Goal: Find specific page/section: Find specific page/section

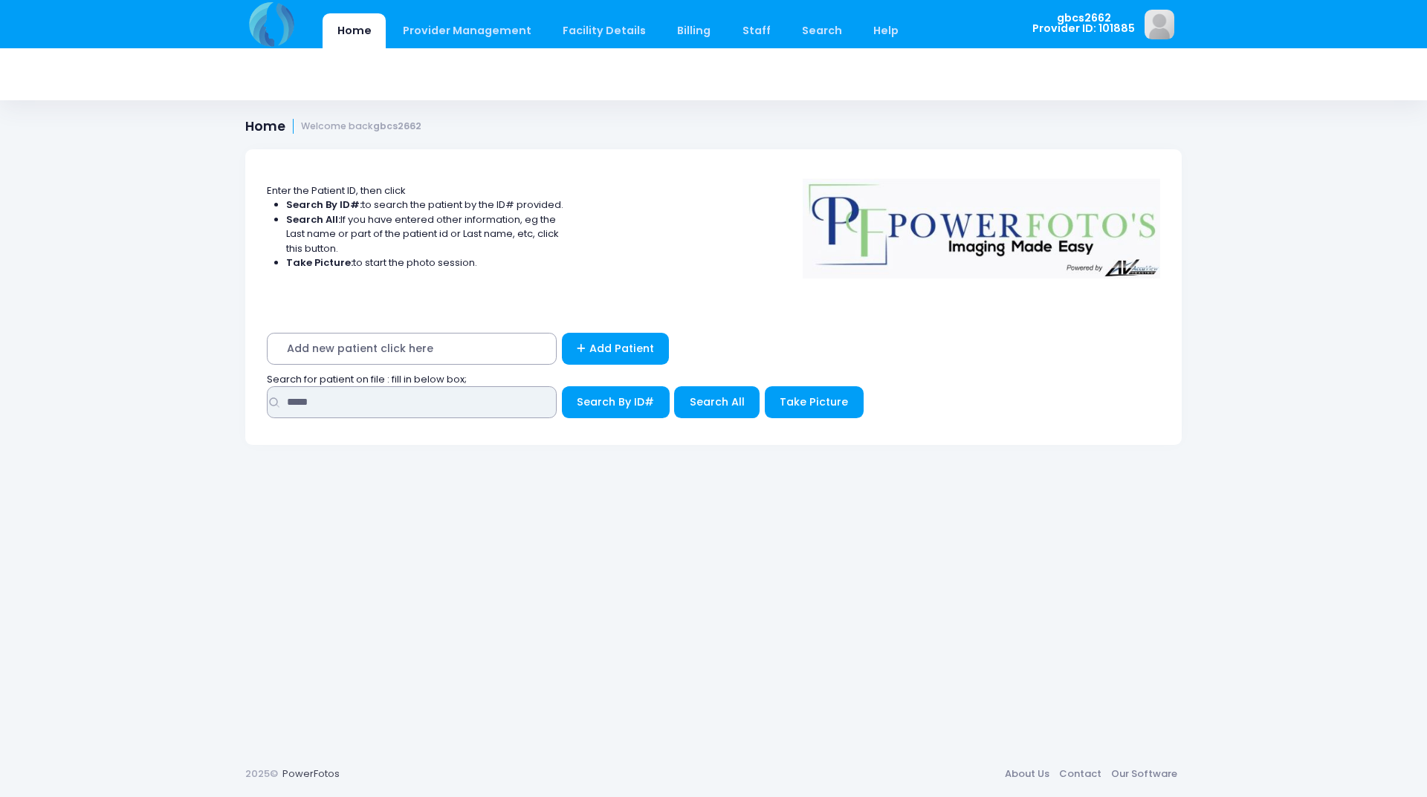
drag, startPoint x: 396, startPoint y: 405, endPoint x: 240, endPoint y: 406, distance: 156.0
click at [241, 406] on form "Enter the Patient ID, then click Search By ID#: to search the patient by the ID…" at bounding box center [714, 305] width 946 height 313
type input "*****"
click at [562, 386] on button "Search By ID#" at bounding box center [616, 402] width 108 height 32
click at [592, 397] on span "Search By ID#" at bounding box center [615, 402] width 77 height 15
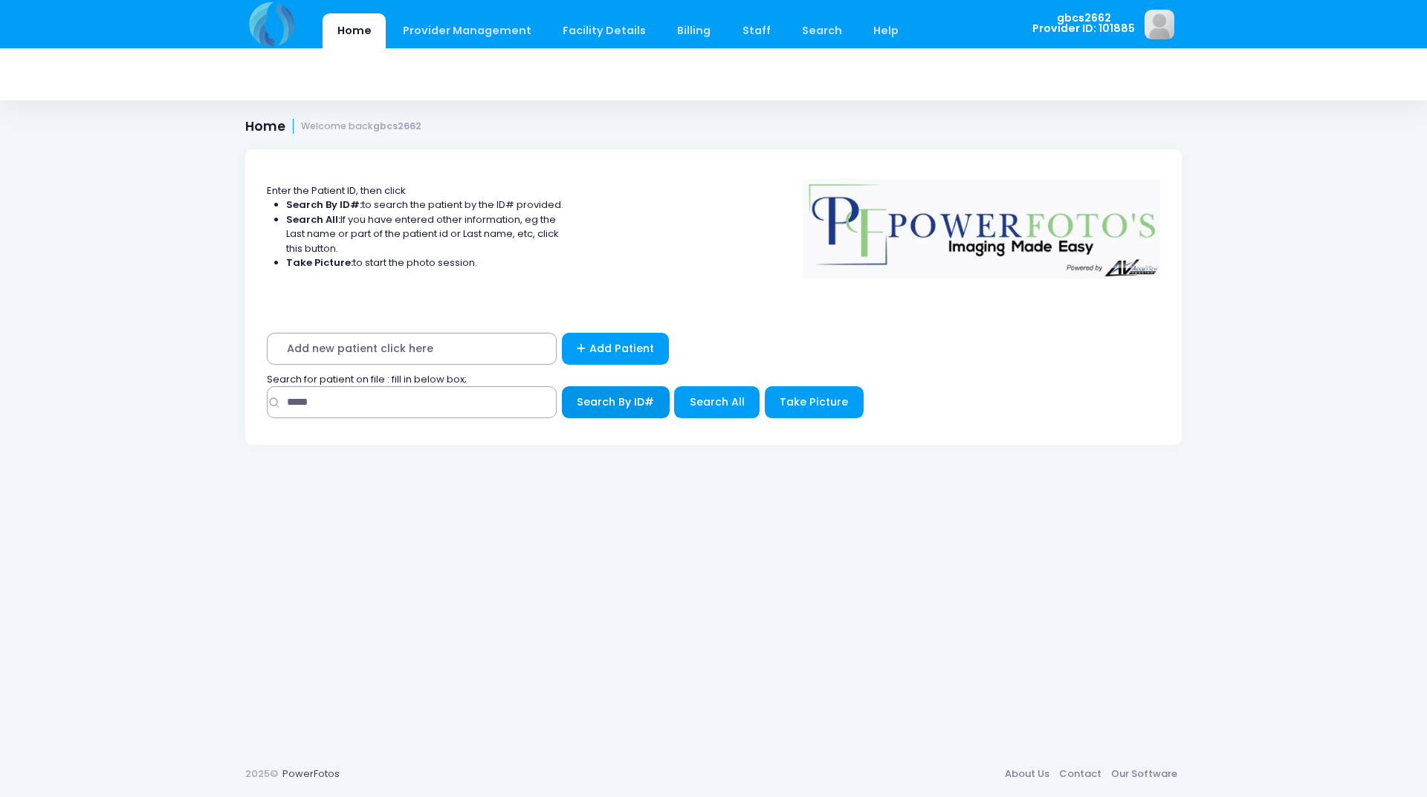
click at [590, 406] on span "Search By ID#" at bounding box center [615, 402] width 77 height 15
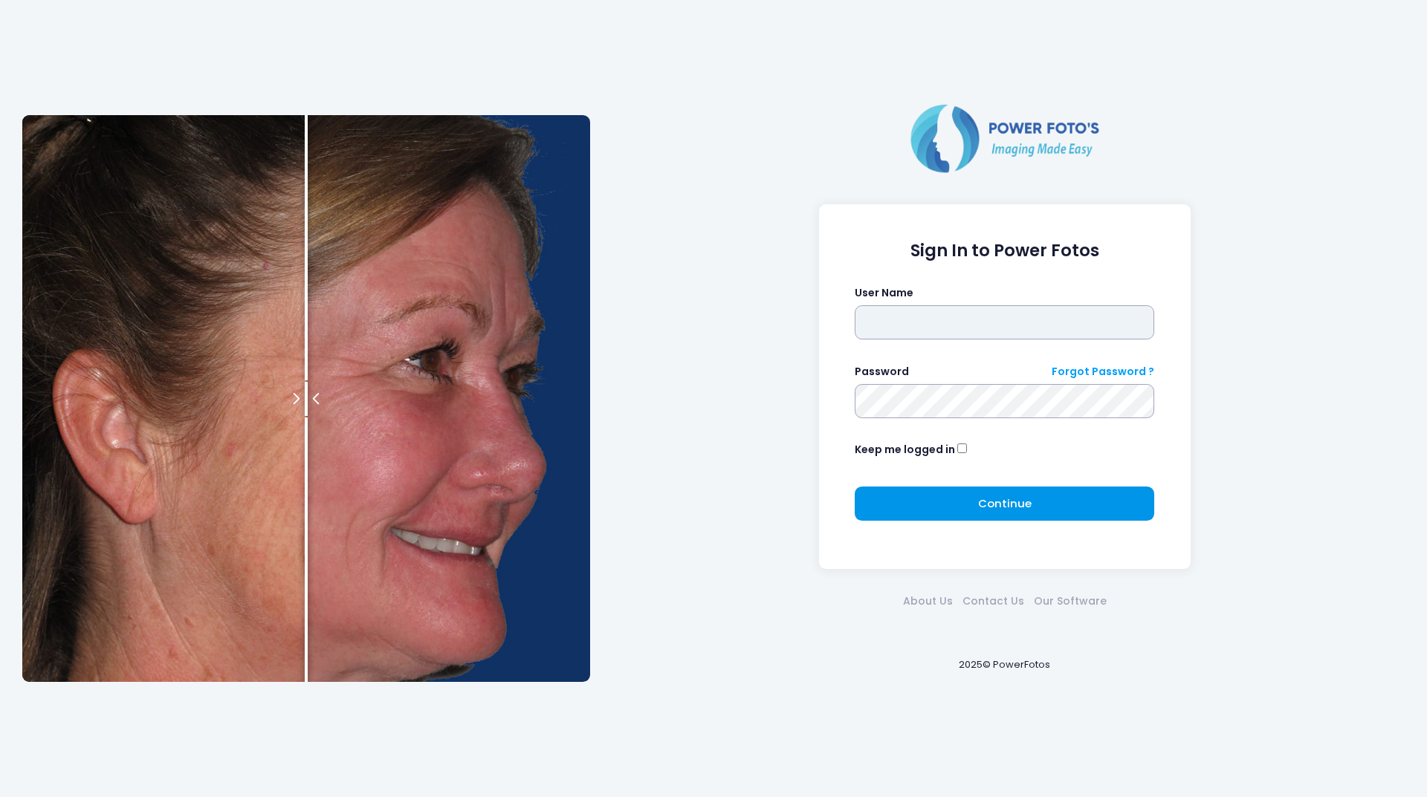
type input "********"
click at [1067, 490] on button "Continue Please wait..." at bounding box center [1003, 504] width 299 height 34
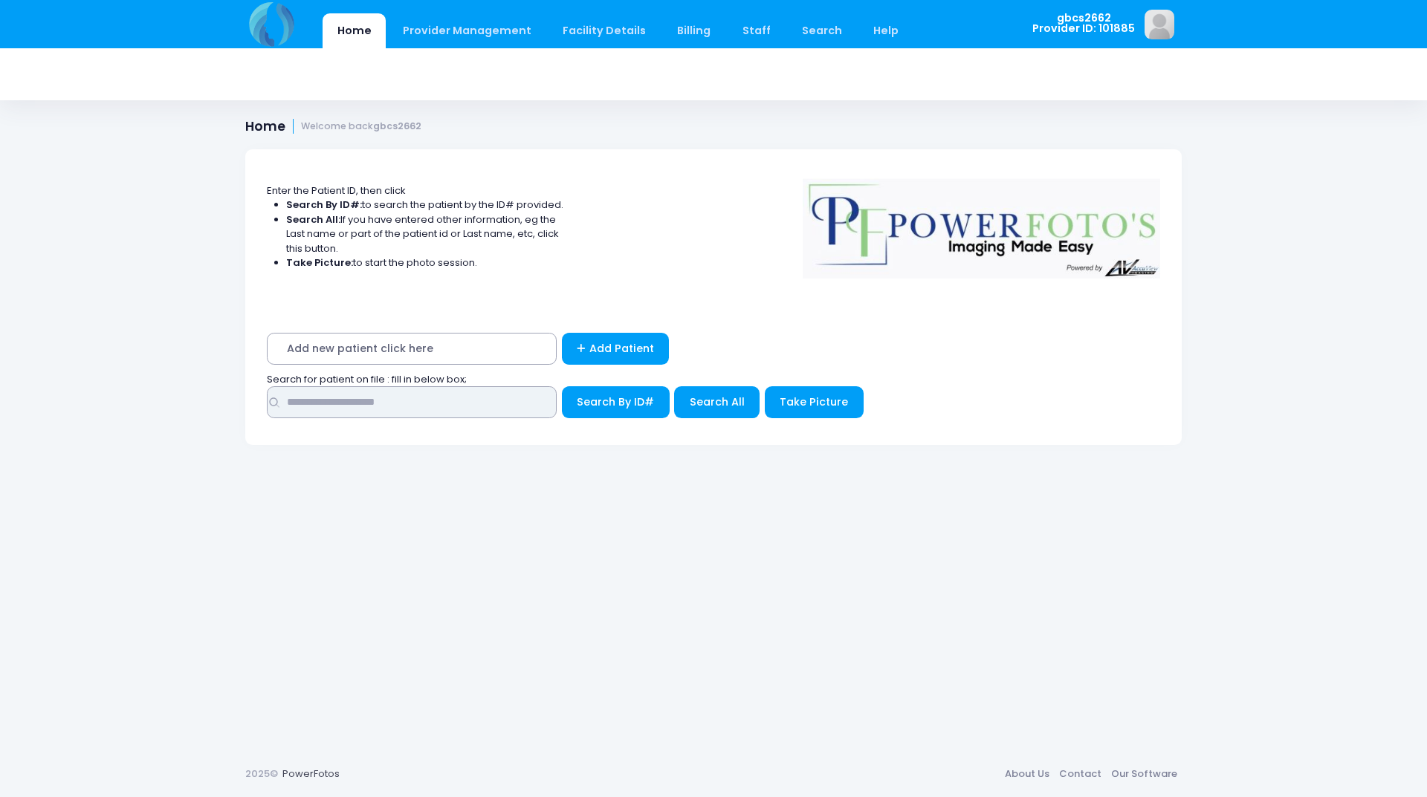
click at [417, 412] on input "text" at bounding box center [412, 402] width 290 height 32
type input "*****"
click at [562, 386] on button "Search By ID#" at bounding box center [616, 402] width 108 height 32
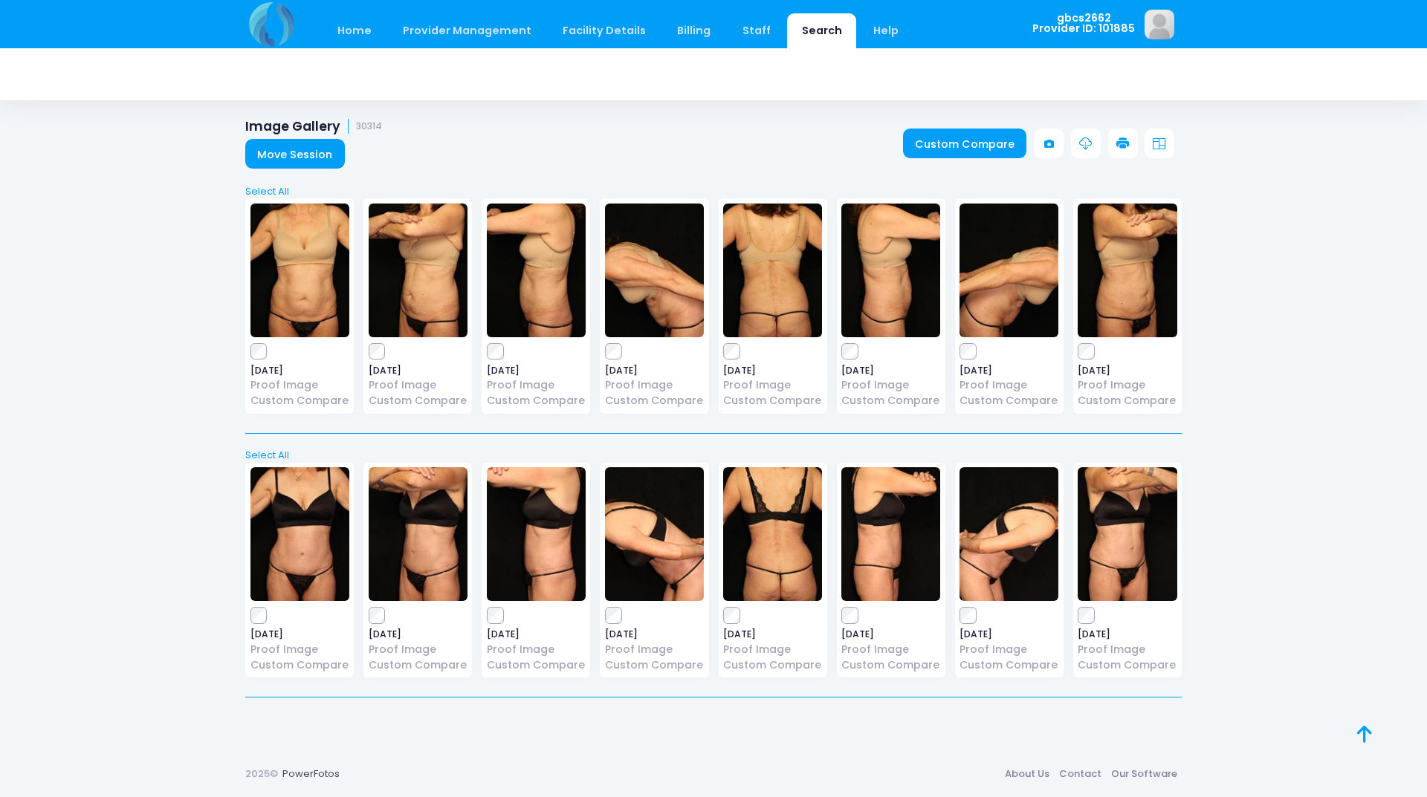
click at [1131, 140] on link at bounding box center [1123, 144] width 30 height 30
click at [508, 350] on label at bounding box center [536, 351] width 99 height 15
click at [375, 625] on div "2025-08-21 Proof Image Custom Compare" at bounding box center [417, 570] width 108 height 215
click at [622, 612] on label at bounding box center [654, 615] width 99 height 15
click at [722, 348] on div "2025-01-15 Proof Image Custom Compare" at bounding box center [772, 305] width 108 height 215
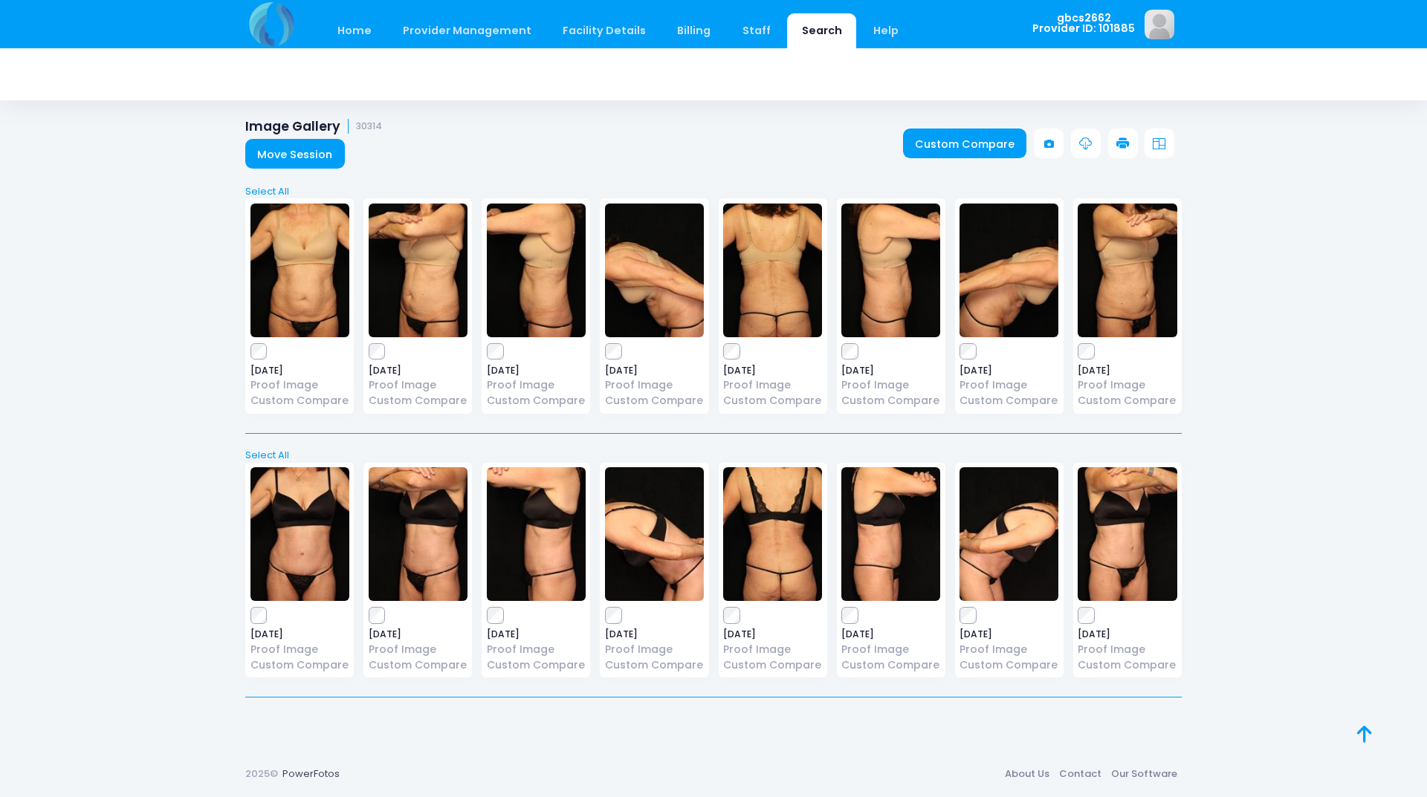
click at [1118, 140] on icon at bounding box center [1122, 143] width 13 height 13
click at [1116, 147] on icon at bounding box center [1122, 143] width 13 height 13
click at [1120, 145] on icon at bounding box center [1122, 143] width 13 height 13
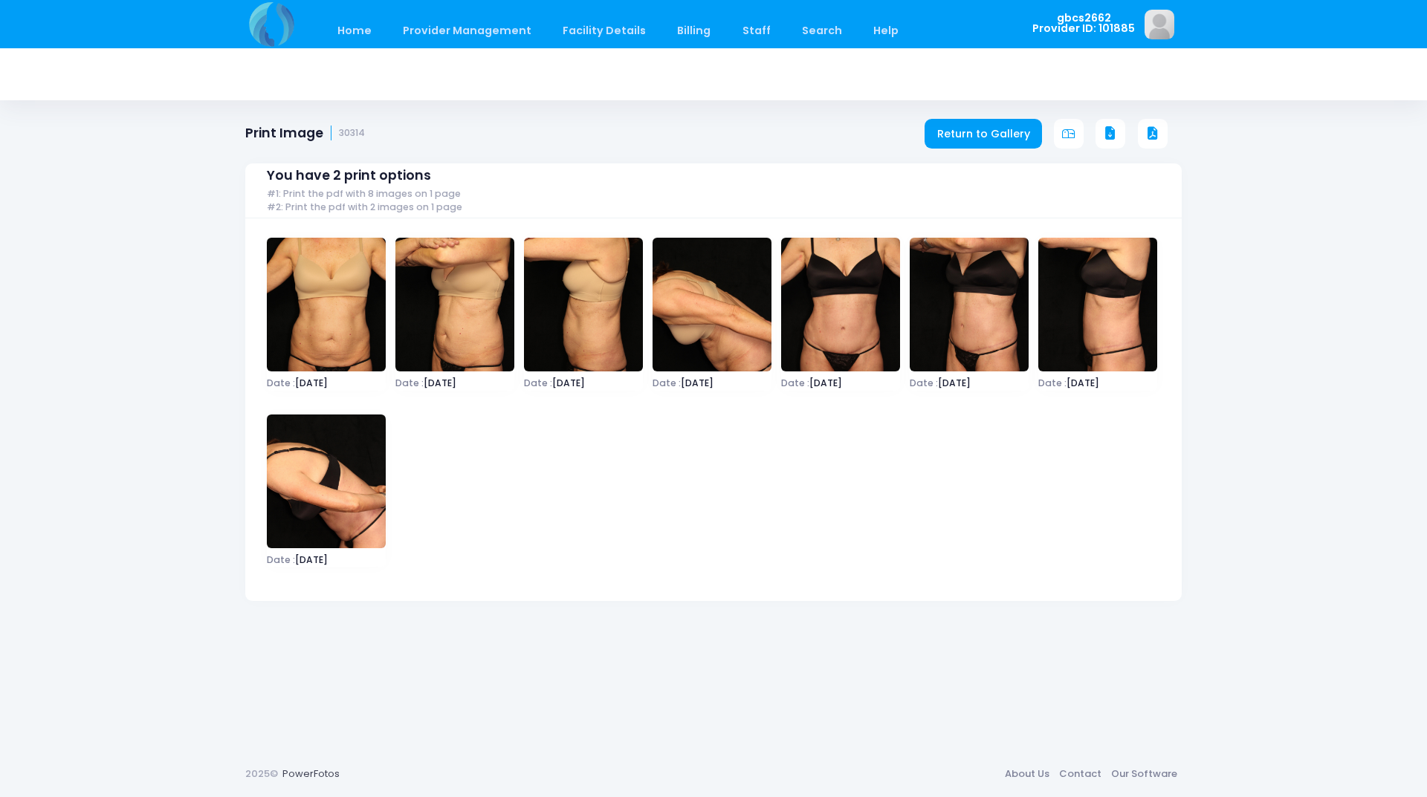
click at [1105, 131] on icon at bounding box center [1109, 133] width 13 height 13
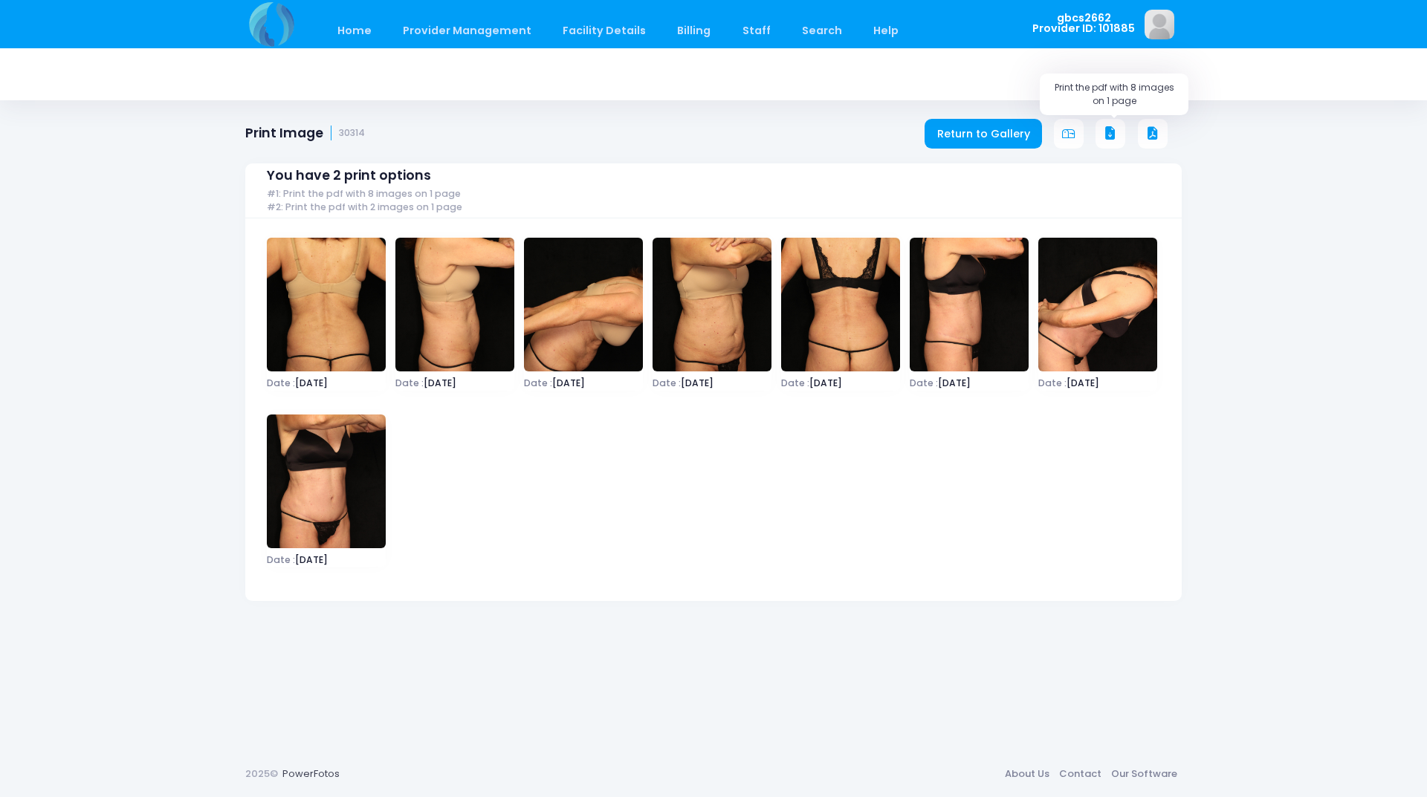
click at [1107, 132] on icon at bounding box center [1109, 133] width 13 height 13
